Goal: Task Accomplishment & Management: Manage account settings

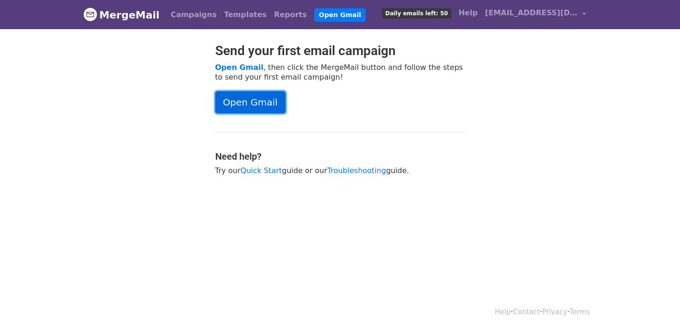
click at [235, 97] on link "Open Gmail" at bounding box center [250, 102] width 70 height 22
click at [244, 105] on link "Open Gmail" at bounding box center [250, 102] width 70 height 22
click at [412, 105] on div "Open Gmail" at bounding box center [340, 102] width 250 height 22
click at [192, 12] on link "Campaigns" at bounding box center [193, 15] width 53 height 19
click at [186, 16] on link "Campaigns" at bounding box center [193, 15] width 53 height 19
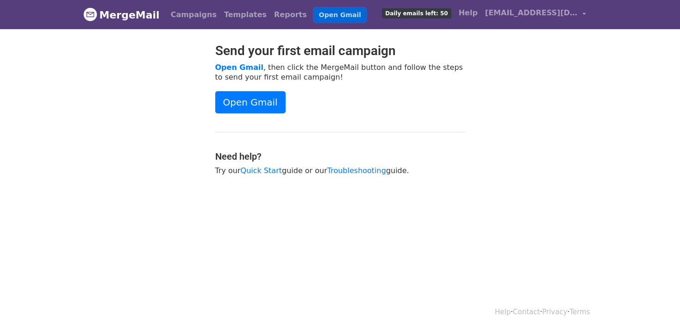
click at [316, 11] on link "Open Gmail" at bounding box center [339, 14] width 51 height 13
click at [588, 120] on div "Send your first email campaign Open Gmail , then click the MergeMail button and…" at bounding box center [339, 114] width 527 height 142
click at [525, 13] on span "[EMAIL_ADDRESS][DOMAIN_NAME]" at bounding box center [531, 12] width 93 height 11
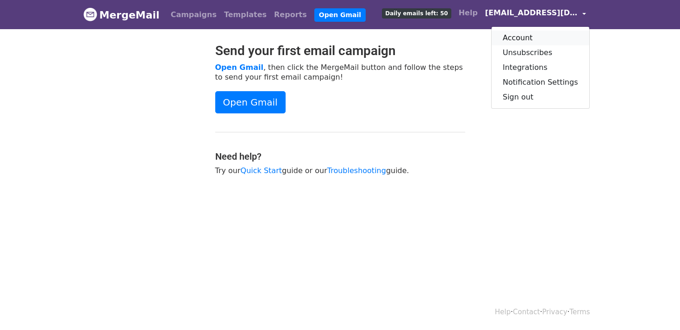
click at [529, 36] on link "Account" at bounding box center [540, 38] width 98 height 15
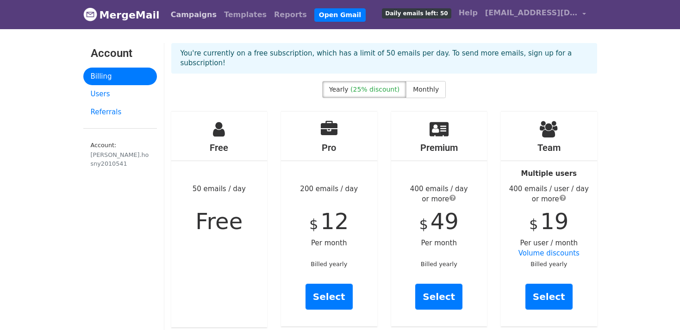
click at [181, 7] on link "Campaigns" at bounding box center [193, 15] width 53 height 19
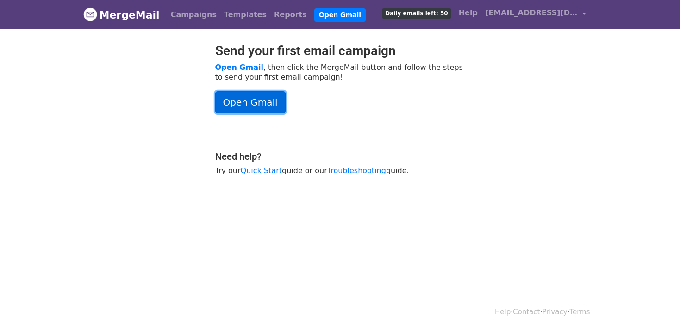
click at [241, 96] on link "Open Gmail" at bounding box center [250, 102] width 70 height 22
click at [571, 13] on span "[EMAIL_ADDRESS][DOMAIN_NAME]" at bounding box center [531, 12] width 93 height 11
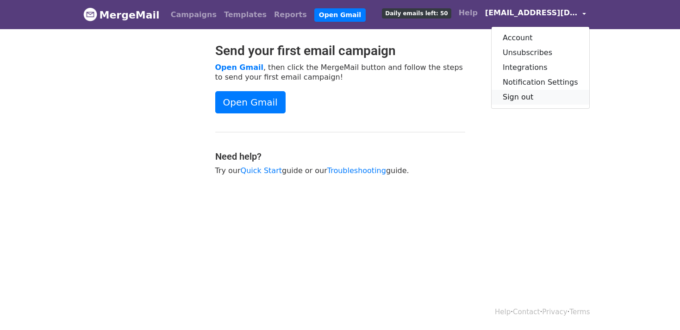
click at [525, 99] on link "Sign out" at bounding box center [540, 97] width 98 height 15
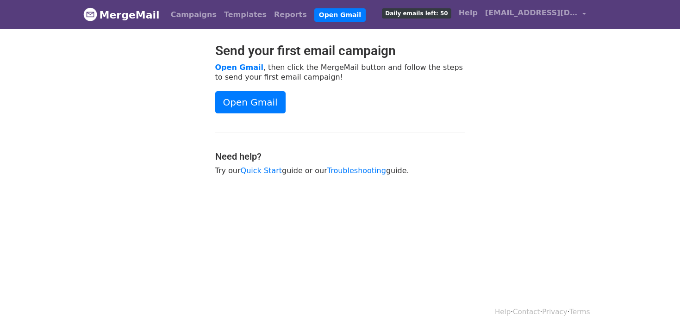
click at [310, 7] on li "Open Gmail" at bounding box center [337, 15] width 55 height 19
click at [314, 14] on link "Open Gmail" at bounding box center [339, 14] width 51 height 13
click at [527, 74] on div "Send your first email campaign Open Gmail , then click the MergeMail button and…" at bounding box center [339, 114] width 527 height 142
click at [470, 11] on link "Help" at bounding box center [468, 13] width 26 height 19
click at [270, 12] on link "Reports" at bounding box center [290, 15] width 40 height 19
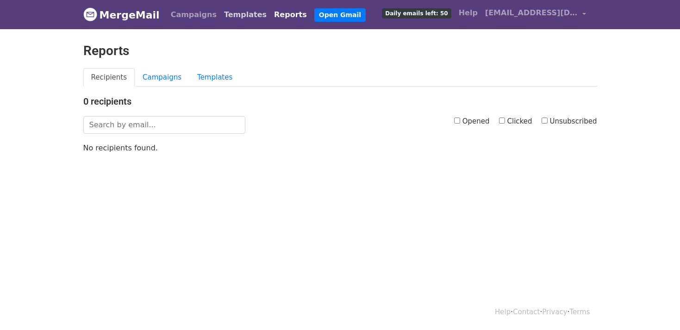
click at [231, 8] on link "Templates" at bounding box center [245, 15] width 50 height 19
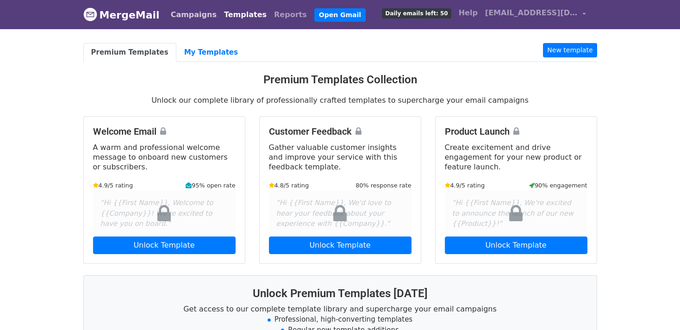
click at [197, 11] on link "Campaigns" at bounding box center [193, 15] width 53 height 19
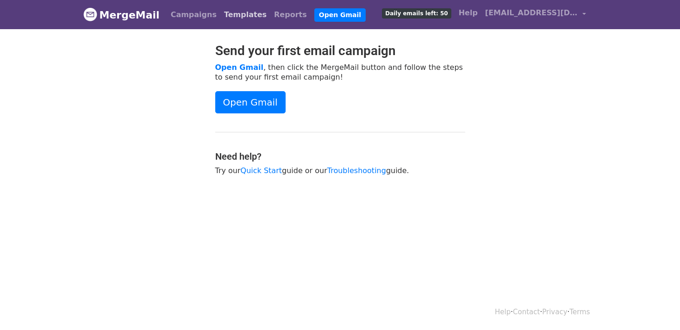
click at [225, 15] on link "Templates" at bounding box center [245, 15] width 50 height 19
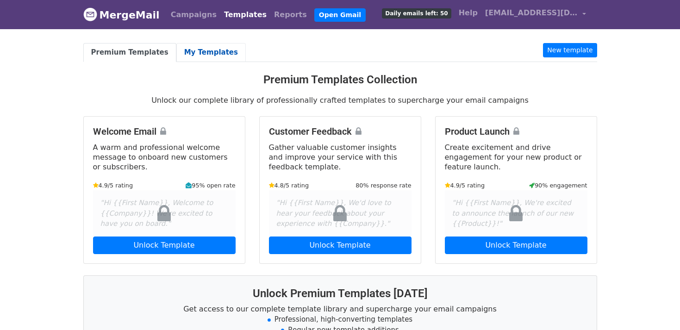
click at [199, 55] on link "My Templates" at bounding box center [210, 52] width 69 height 19
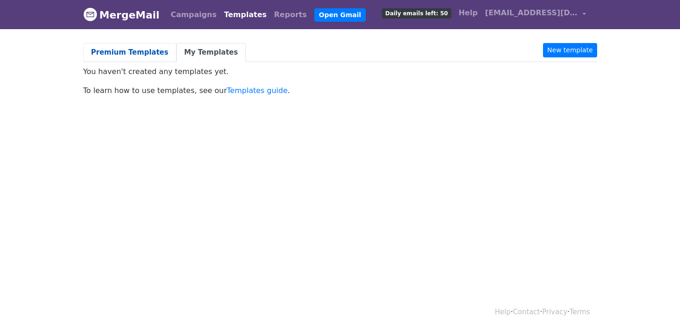
click at [131, 46] on link "Premium Templates" at bounding box center [129, 52] width 93 height 19
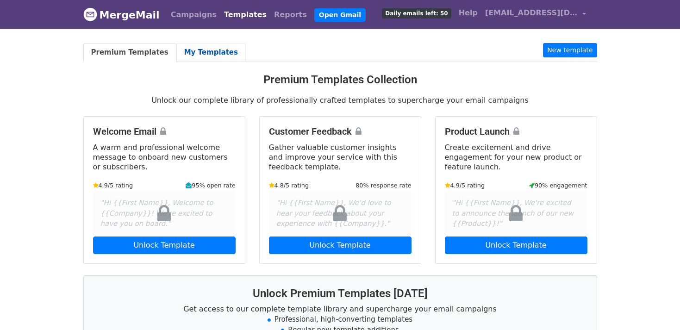
click at [200, 58] on link "My Templates" at bounding box center [210, 52] width 69 height 19
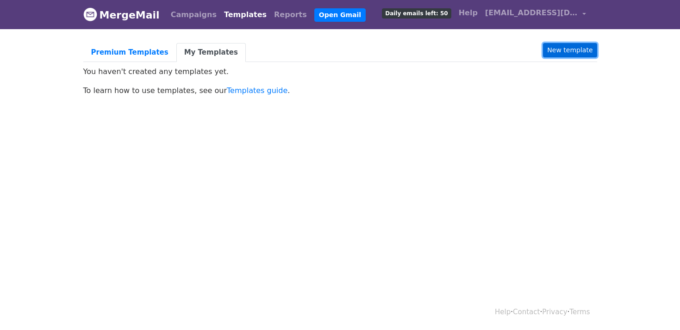
click at [569, 54] on link "New template" at bounding box center [570, 50] width 54 height 14
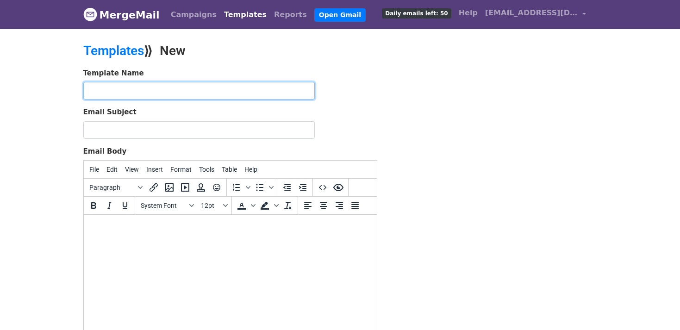
click at [194, 93] on input "text" at bounding box center [198, 91] width 231 height 18
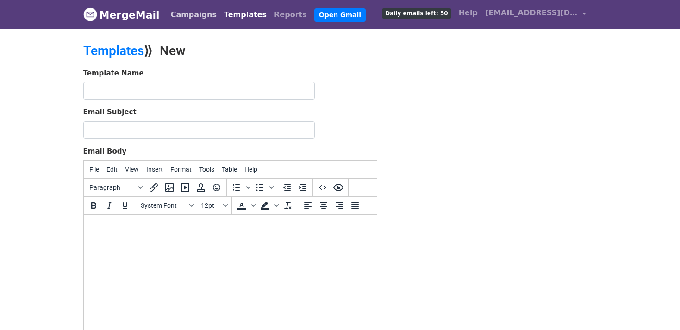
click at [177, 23] on link "Campaigns" at bounding box center [193, 15] width 53 height 19
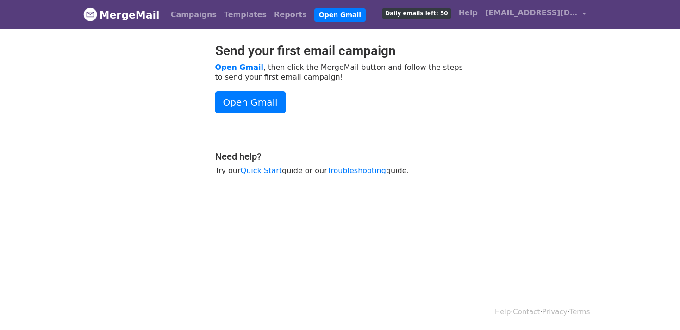
click at [97, 21] on link "MergeMail" at bounding box center [121, 14] width 76 height 19
click at [440, 118] on div "Send your first email campaign Open Gmail , then click the MergeMail button and…" at bounding box center [340, 114] width 264 height 142
click at [44, 5] on header "MergeMail Campaigns Templates Reports Open Gmail Daily emails left: 50 Help [EM…" at bounding box center [340, 14] width 680 height 29
click at [460, 219] on body "MergeMail Campaigns Templates Reports Open Gmail Daily emails left: 50 Help abd…" at bounding box center [340, 111] width 680 height 222
click at [261, 95] on link "Open Gmail" at bounding box center [250, 102] width 70 height 22
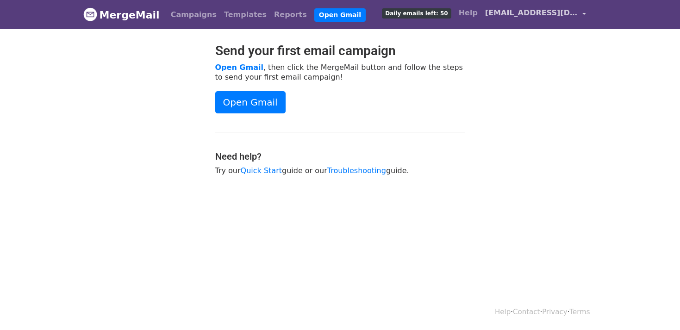
click at [503, 17] on span "[EMAIL_ADDRESS][DOMAIN_NAME]" at bounding box center [531, 12] width 93 height 11
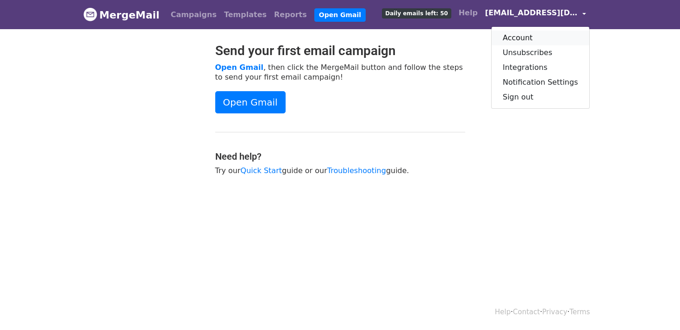
click at [542, 36] on link "Account" at bounding box center [540, 38] width 98 height 15
